Goal: Obtain resource: Download file/media

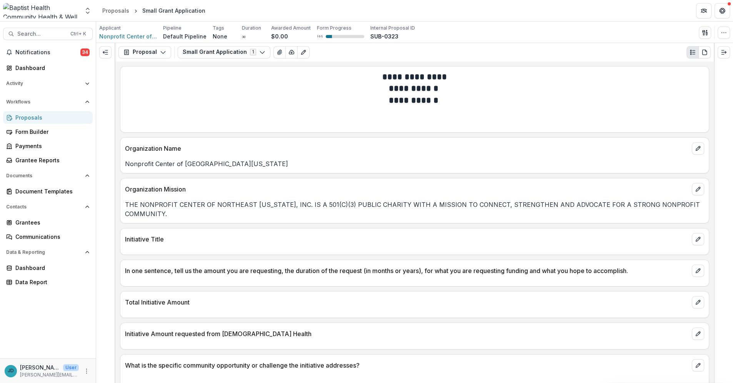
click at [28, 119] on div "Proposals" at bounding box center [50, 118] width 71 height 8
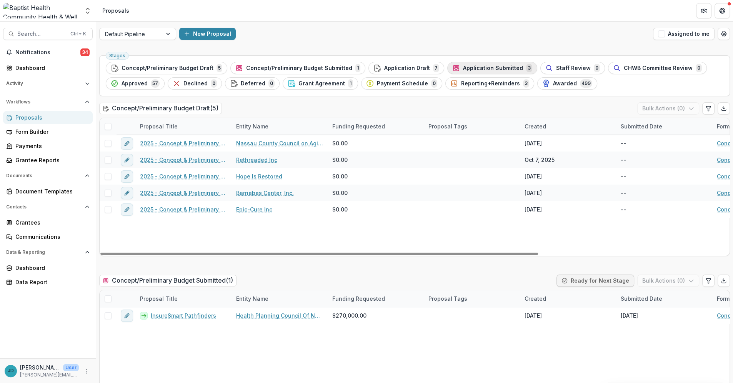
click at [464, 65] on span "Application Submitted" at bounding box center [493, 68] width 60 height 7
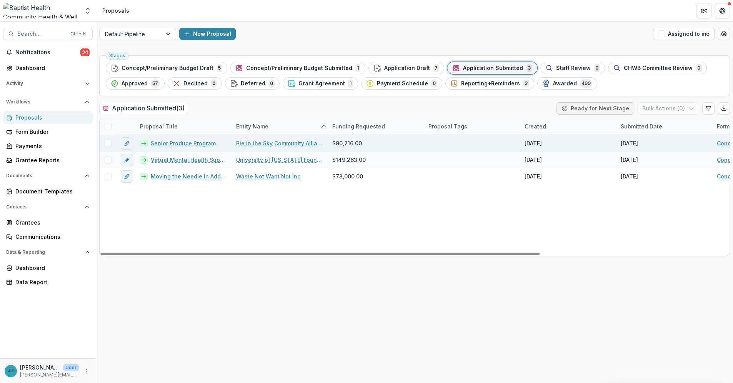
click at [192, 141] on link "Senior Produce Program" at bounding box center [183, 143] width 65 height 8
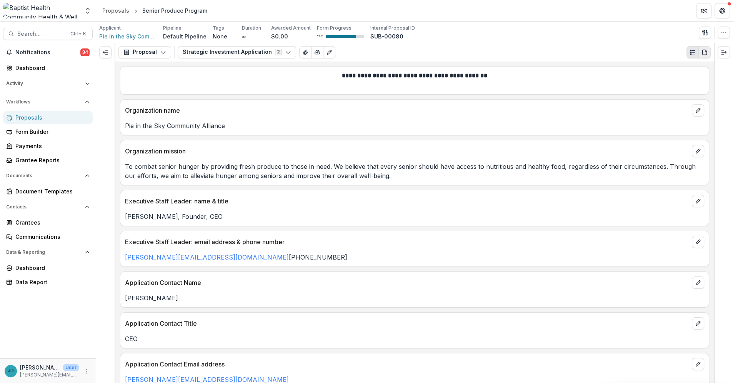
click at [704, 52] on icon "PDF view" at bounding box center [705, 52] width 6 height 6
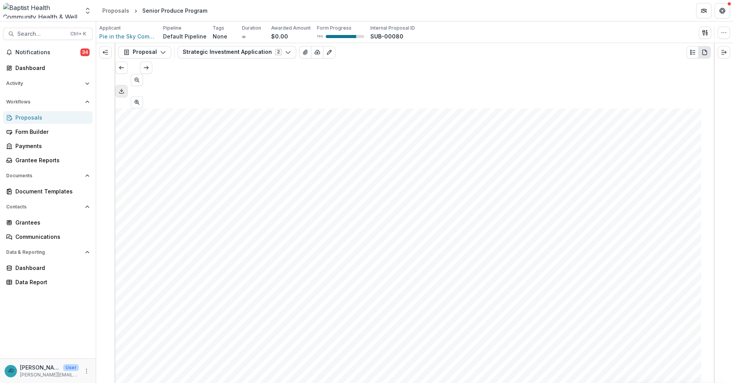
click at [125, 88] on icon "Download PDF" at bounding box center [122, 91] width 6 height 6
click at [314, 52] on icon "button" at bounding box center [317, 52] width 6 height 6
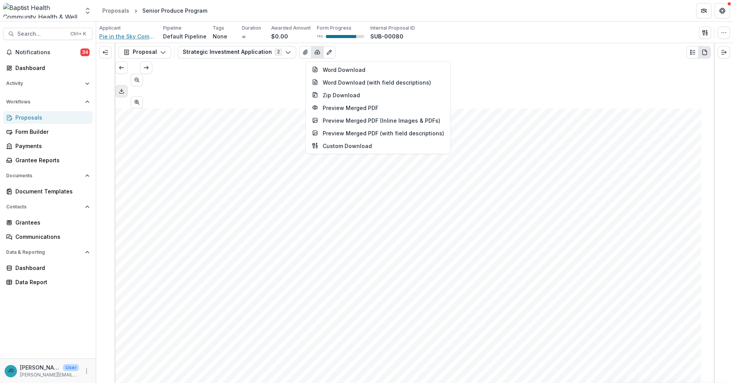
click at [121, 36] on span "Pie in the Sky Community Alliance" at bounding box center [128, 36] width 58 height 8
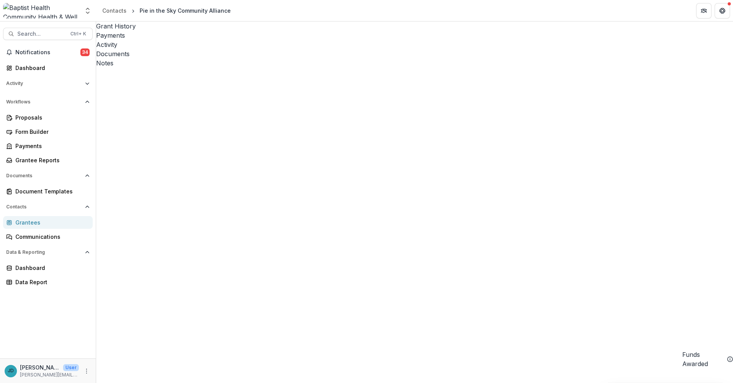
click at [197, 40] on div "Activity" at bounding box center [414, 44] width 637 height 9
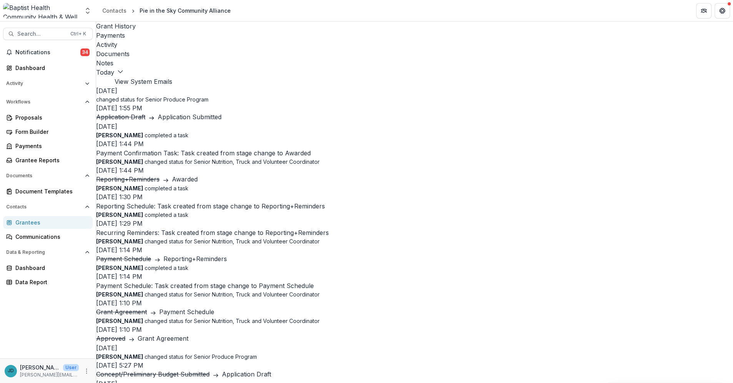
click at [178, 96] on link "Senior Produce Program" at bounding box center [176, 99] width 63 height 7
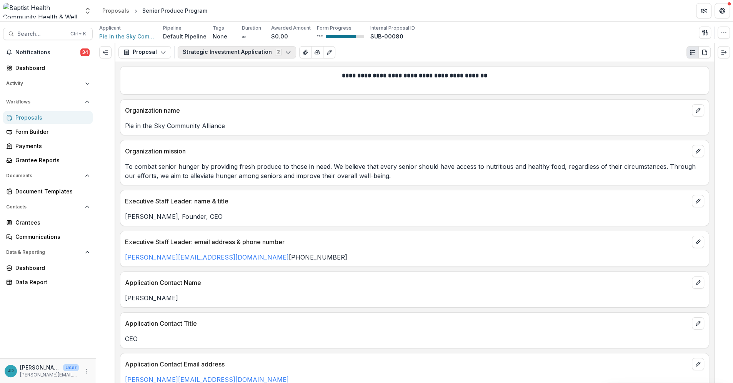
click at [285, 50] on icon "button" at bounding box center [288, 52] width 6 height 6
click at [302, 53] on icon "View Attached Files" at bounding box center [305, 52] width 6 height 6
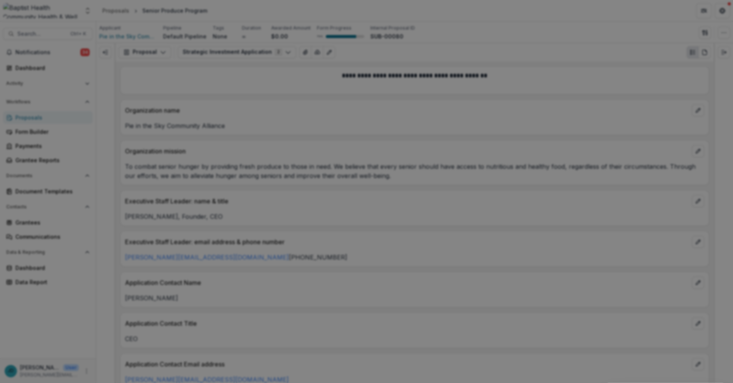
click at [716, 15] on button "Close" at bounding box center [722, 9] width 12 height 12
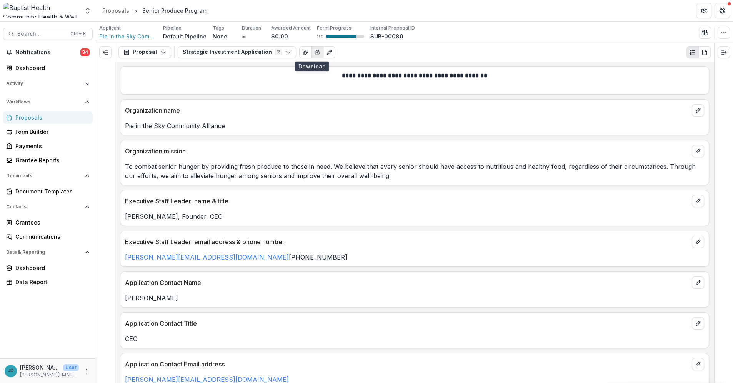
click at [314, 50] on icon "button" at bounding box center [317, 52] width 6 height 6
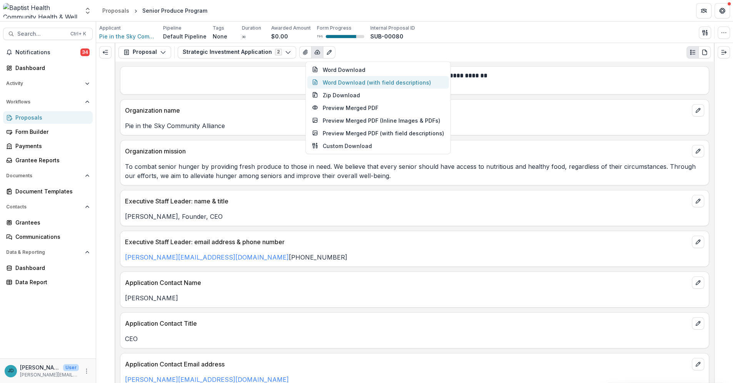
click at [331, 80] on button "Word Download (with field descriptions)" at bounding box center [378, 82] width 142 height 13
